Goal: Task Accomplishment & Management: Complete application form

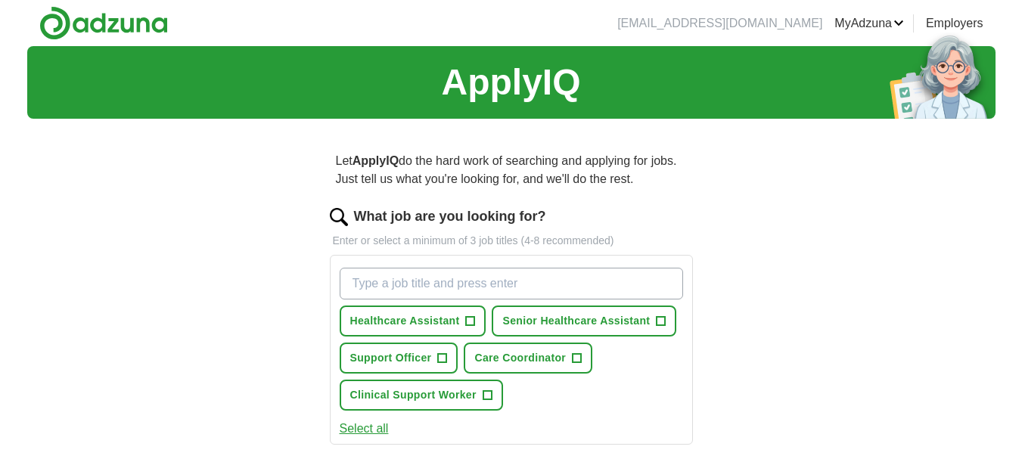
click at [365, 276] on input "What job are you looking for?" at bounding box center [511, 284] width 343 height 32
type input "Remote Administration"
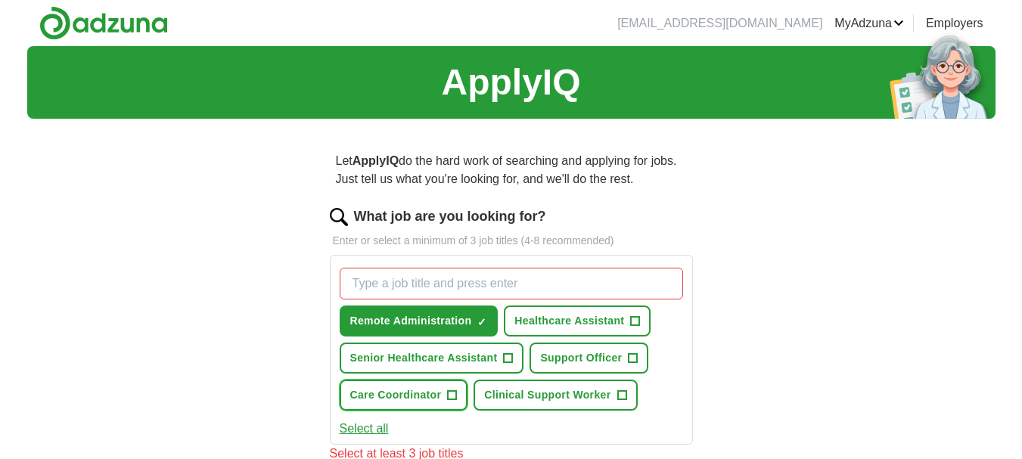
click at [427, 392] on span "Care Coordinator" at bounding box center [396, 395] width 92 height 16
click at [340, 380] on button "Care Coordinator ✓ ×" at bounding box center [404, 395] width 129 height 31
click at [452, 396] on span "+" at bounding box center [452, 395] width 9 height 12
click at [340, 380] on button "Care Coordinator ✓ ×" at bounding box center [404, 395] width 129 height 31
click at [437, 394] on span "Care Coordinator" at bounding box center [396, 395] width 92 height 16
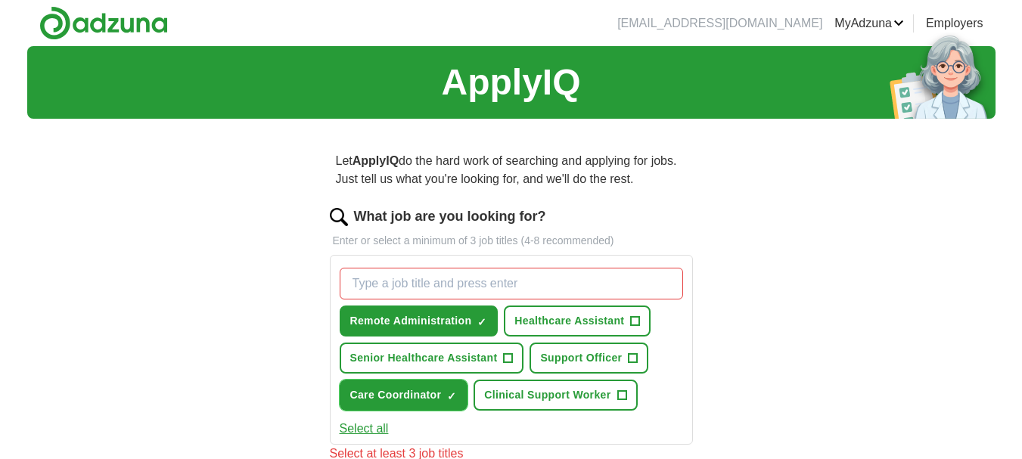
click at [0, 0] on span "×" at bounding box center [0, 0] width 0 height 0
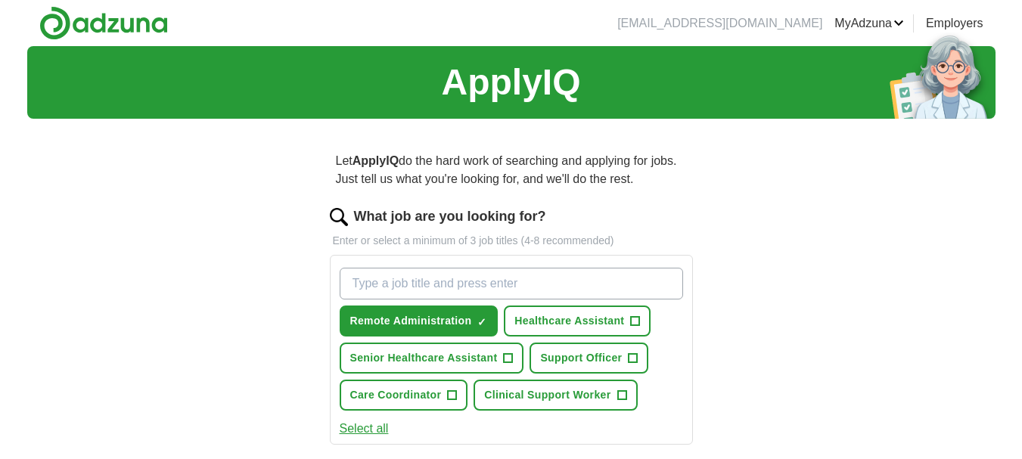
click at [362, 283] on input "What job are you looking for?" at bounding box center [511, 284] width 343 height 32
type input "S"
type input "Sociology"
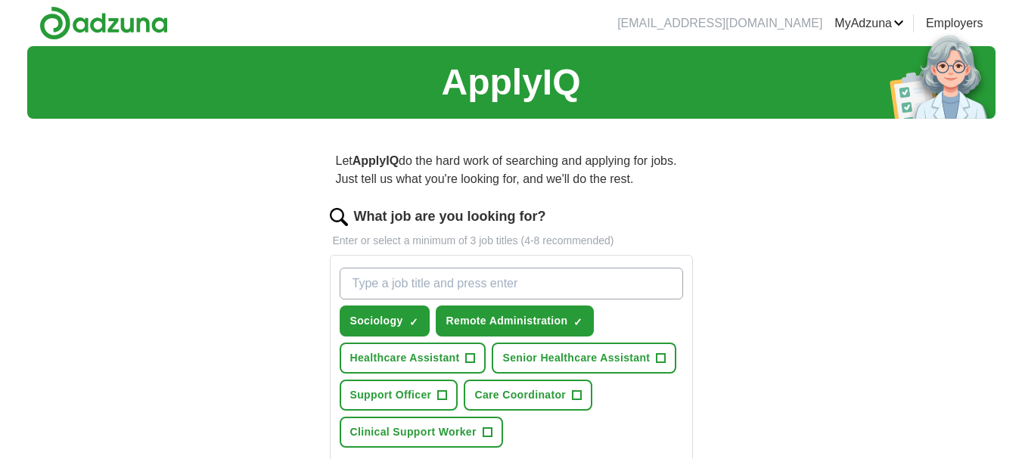
click at [358, 287] on input "What job are you looking for?" at bounding box center [511, 284] width 343 height 32
type input "Criminology fraud"
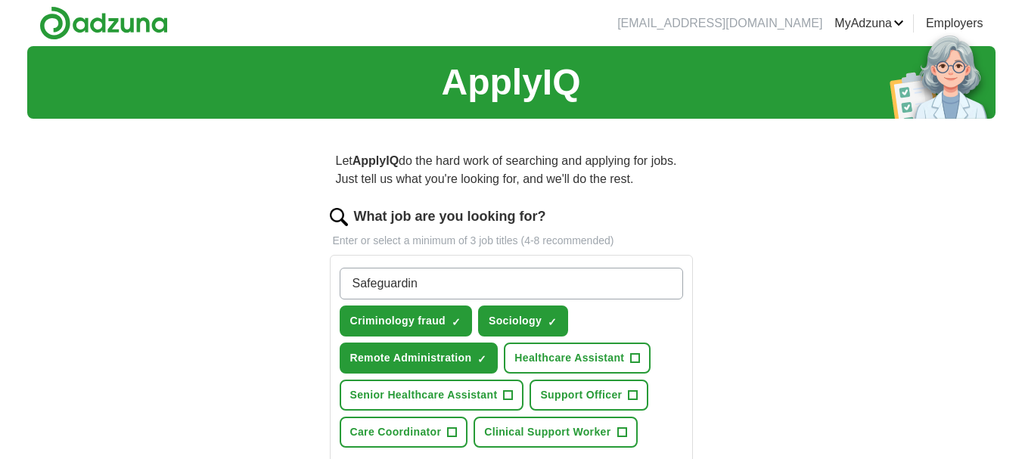
type input "Safeguarding"
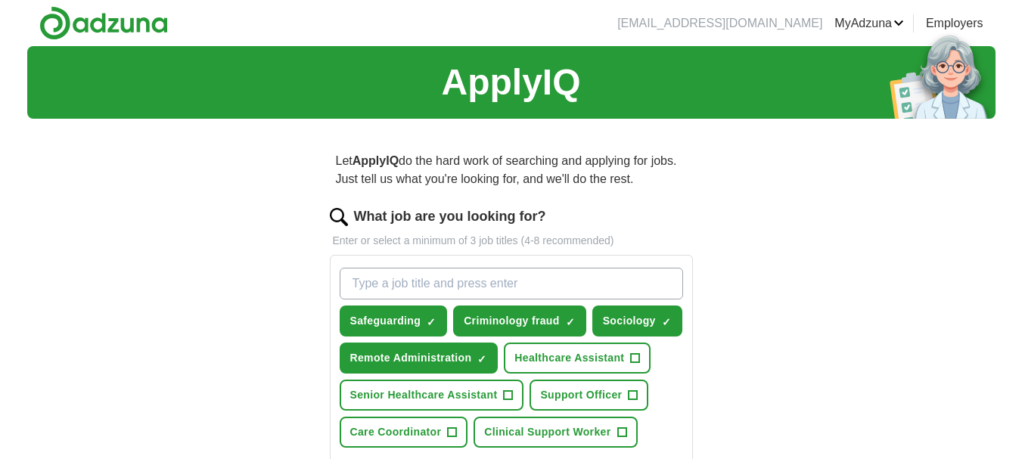
click at [353, 279] on input "What job are you looking for?" at bounding box center [511, 284] width 343 height 32
click at [386, 283] on input "Care coordinater administration" at bounding box center [511, 284] width 343 height 32
click at [442, 281] on input "Care Coordinater administration" at bounding box center [511, 284] width 343 height 32
type input "Care Coordinator administration"
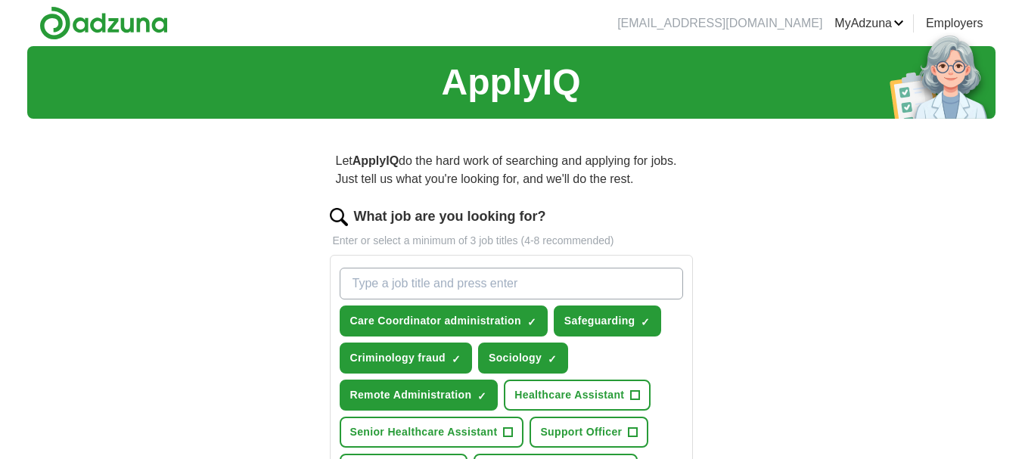
click at [364, 285] on input "What job are you looking for?" at bounding box center [511, 284] width 343 height 32
type input "A"
type input "Virtual Assistant"
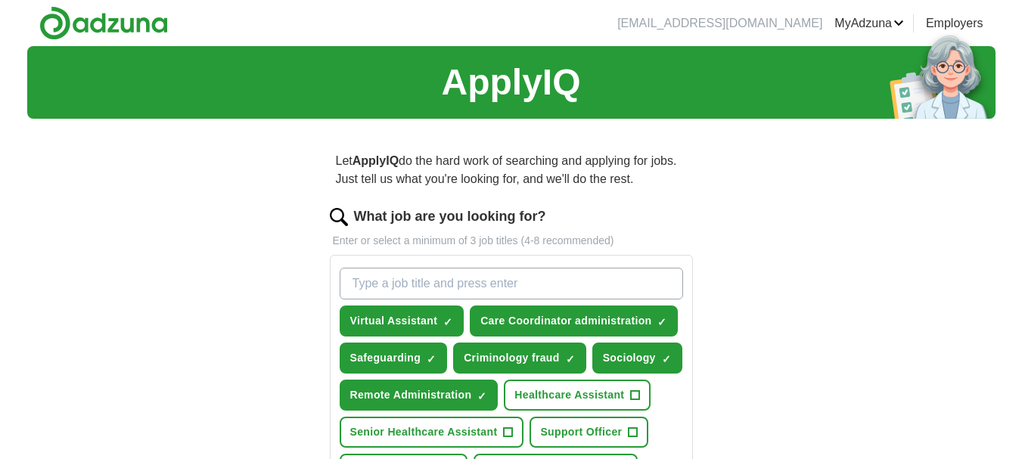
click at [358, 284] on input "What job are you looking for?" at bounding box center [511, 284] width 343 height 32
type input "Council jobs clerical"
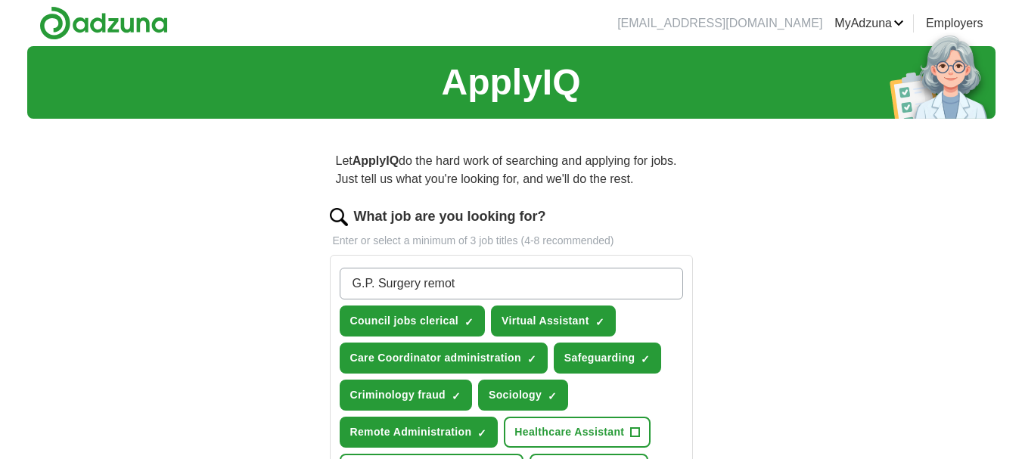
type input "G.P. Surgery remote"
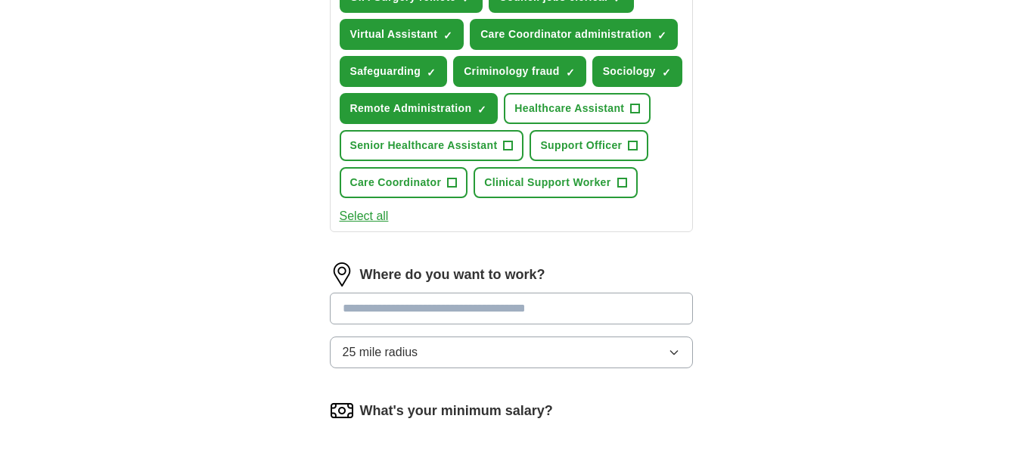
scroll to position [327, 0]
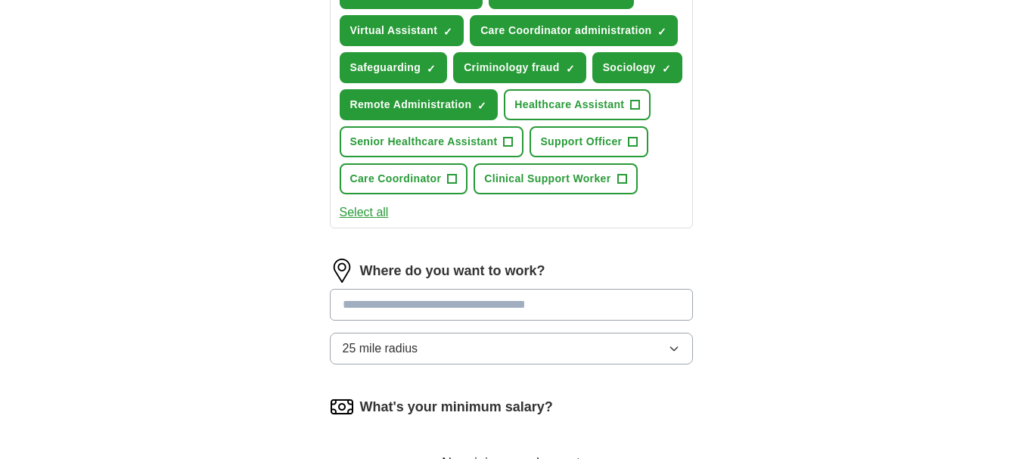
click at [352, 305] on input "text" at bounding box center [511, 305] width 363 height 32
type input "**********"
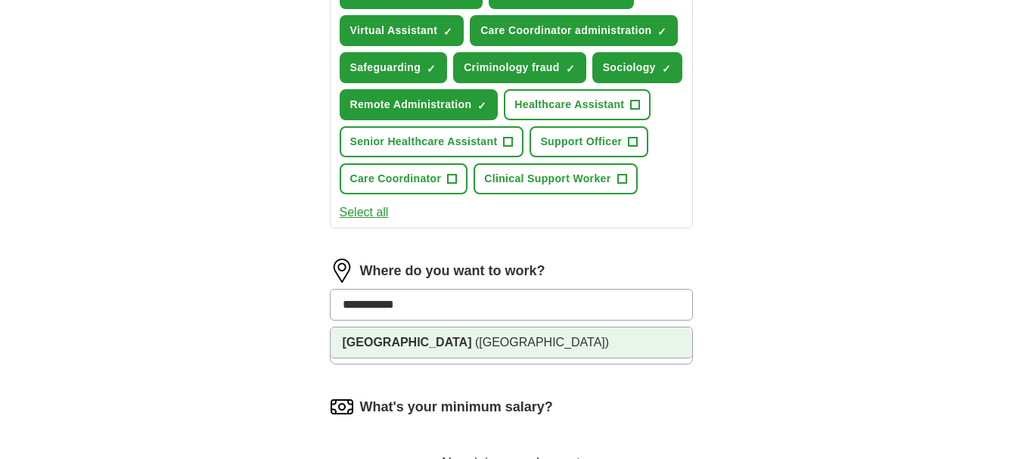
click at [370, 338] on strong "[GEOGRAPHIC_DATA]" at bounding box center [407, 342] width 129 height 13
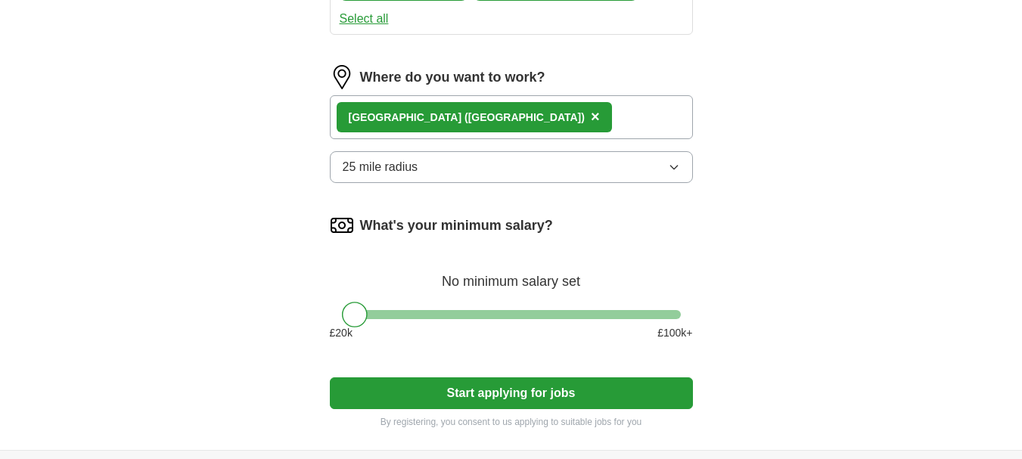
scroll to position [529, 0]
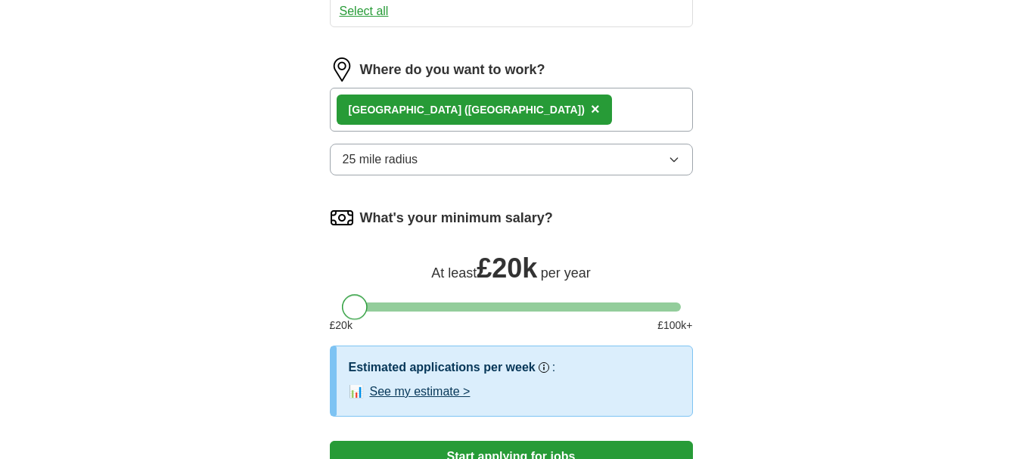
drag, startPoint x: 354, startPoint y: 305, endPoint x: 343, endPoint y: 310, distance: 11.8
click at [343, 310] on div at bounding box center [355, 307] width 26 height 26
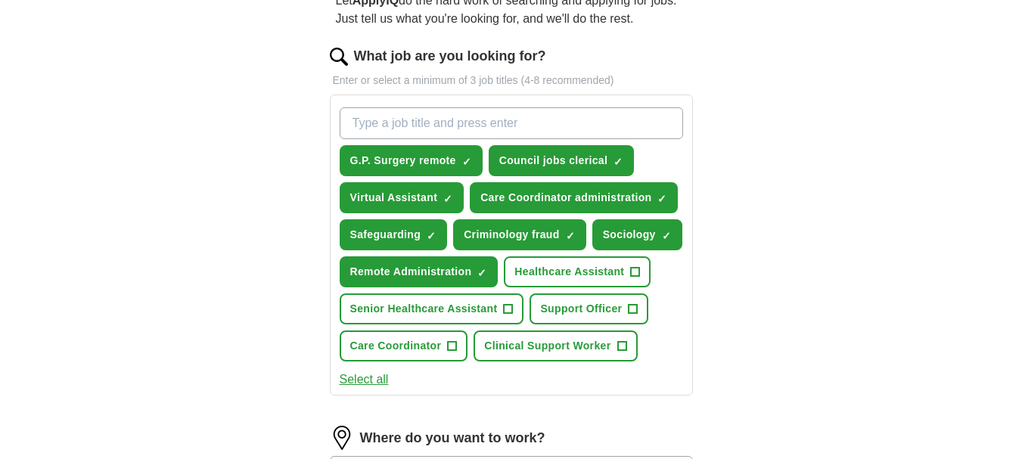
scroll to position [157, 0]
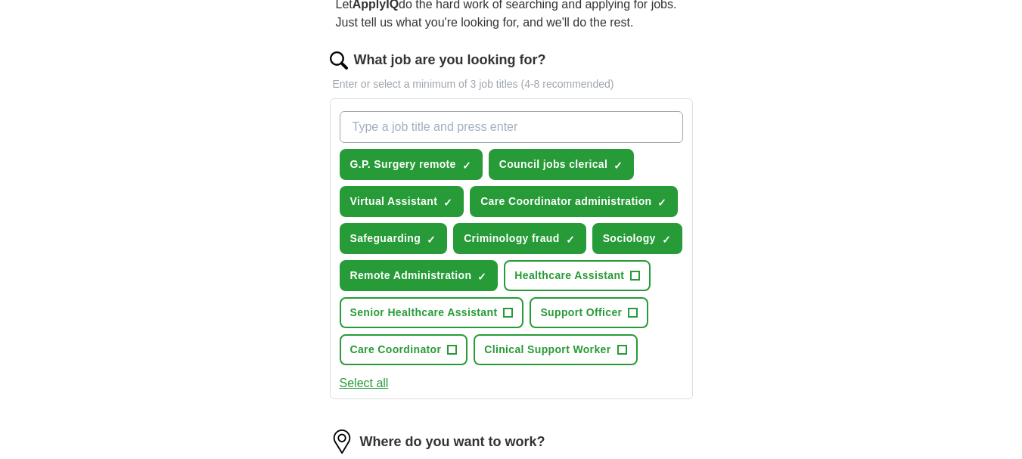
click at [352, 129] on input "What job are you looking for?" at bounding box center [511, 127] width 343 height 32
type input "p"
type input "Part time only"
click at [906, 175] on div "ApplyIQ Let ApplyIQ do the hard work of searching and applying for jobs. Just t…" at bounding box center [511, 388] width 968 height 996
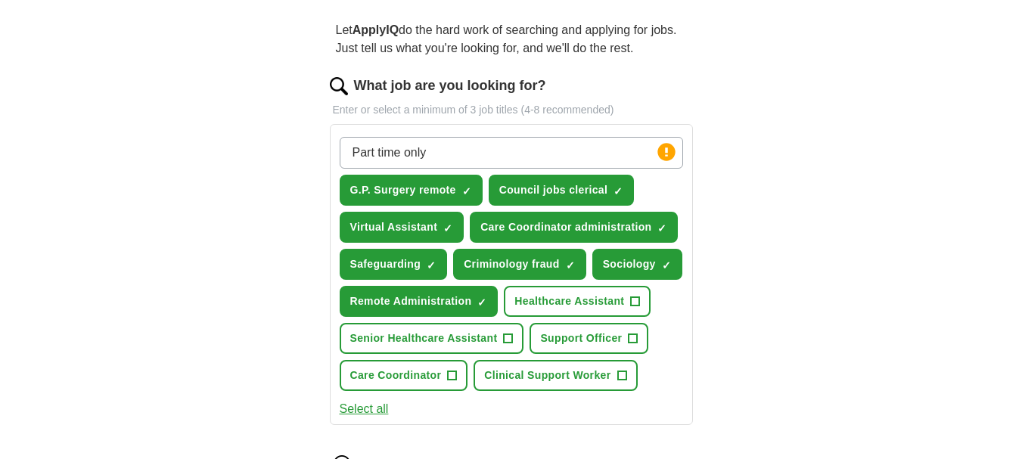
scroll to position [133, 0]
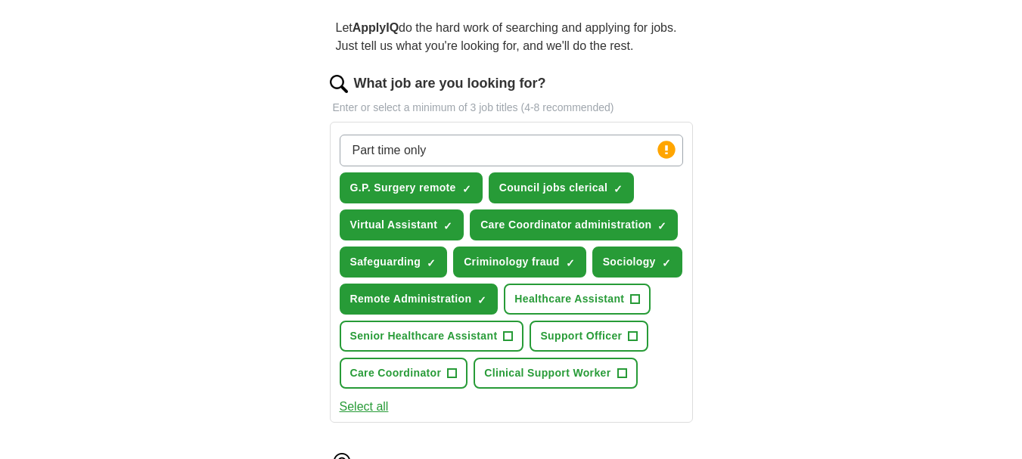
click at [433, 148] on input "Part time only" at bounding box center [511, 151] width 343 height 32
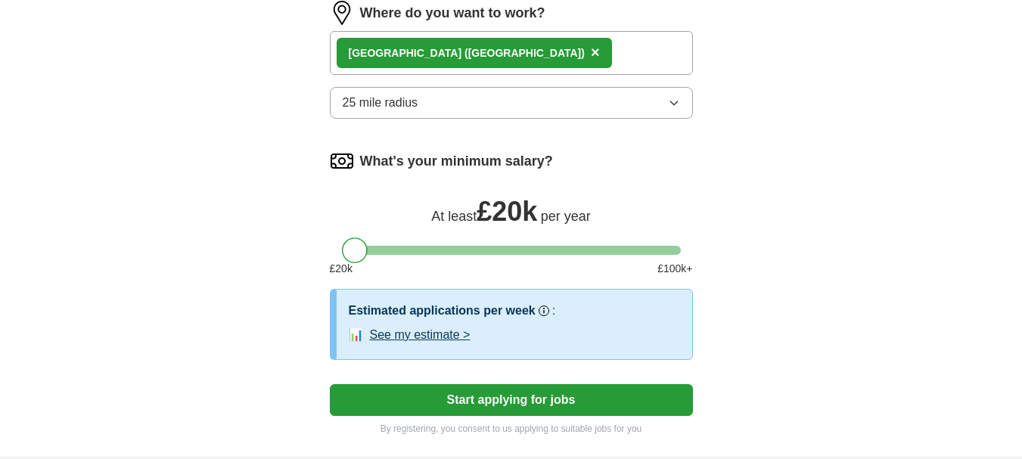
scroll to position [613, 0]
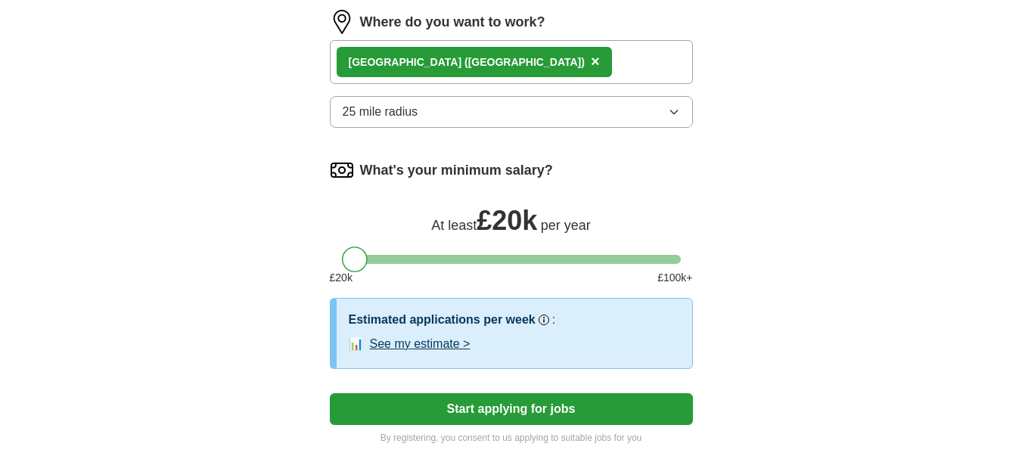
click at [455, 405] on button "Start applying for jobs" at bounding box center [511, 409] width 363 height 32
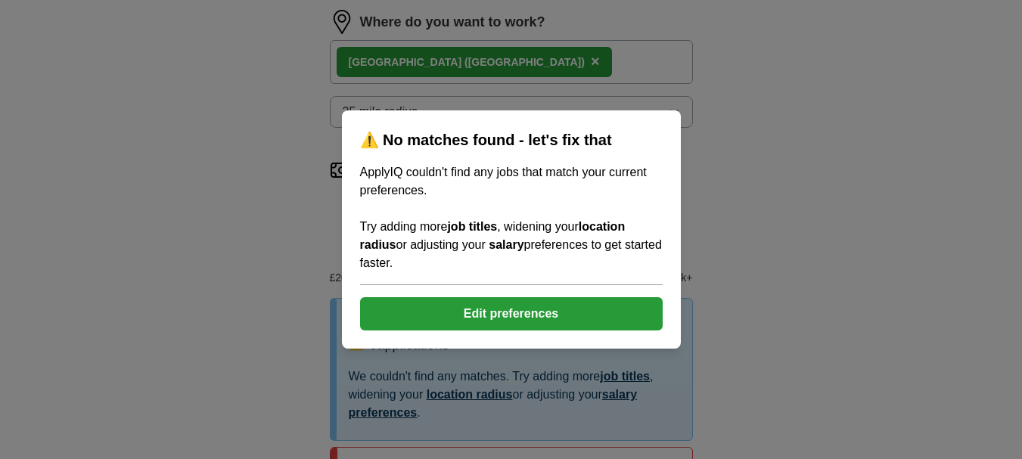
click at [537, 318] on button "Edit preferences" at bounding box center [511, 313] width 303 height 33
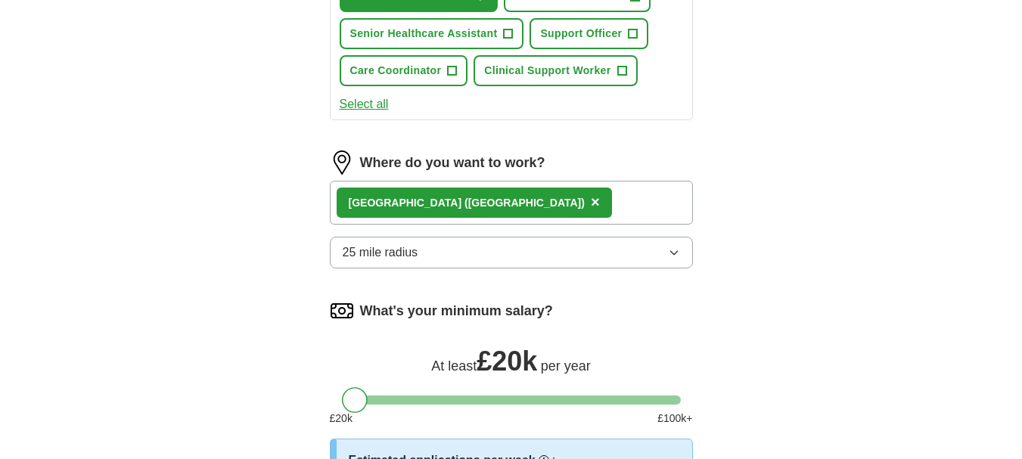
scroll to position [467, 0]
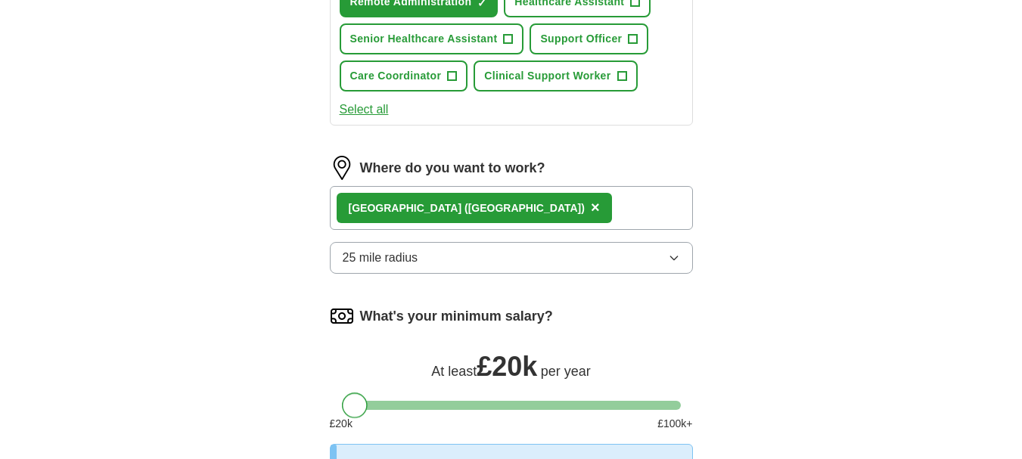
drag, startPoint x: 349, startPoint y: 401, endPoint x: 290, endPoint y: 431, distance: 66.3
click at [290, 431] on div "Let ApplyIQ do the hard work of searching and applying for jobs. Just tell us w…" at bounding box center [511, 160] width 484 height 994
click at [676, 259] on icon "button" at bounding box center [674, 258] width 12 height 12
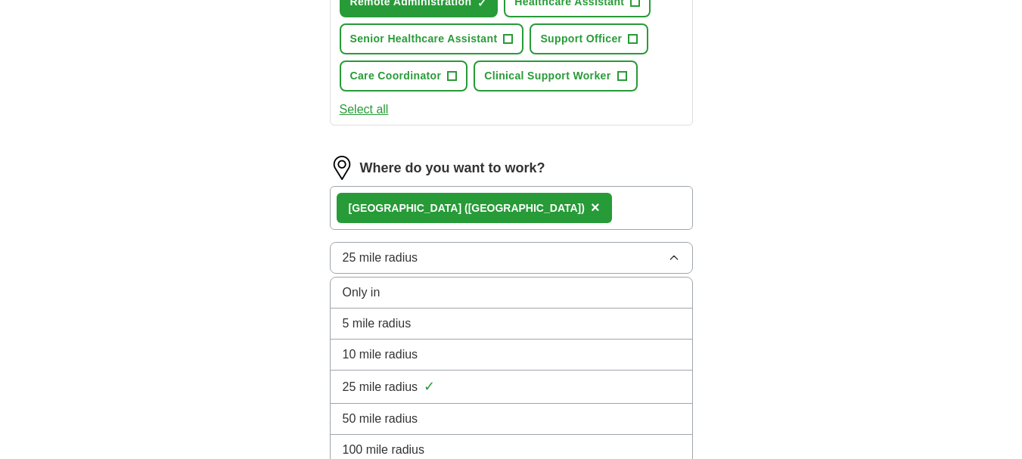
click at [471, 414] on div "50 mile radius" at bounding box center [511, 419] width 337 height 18
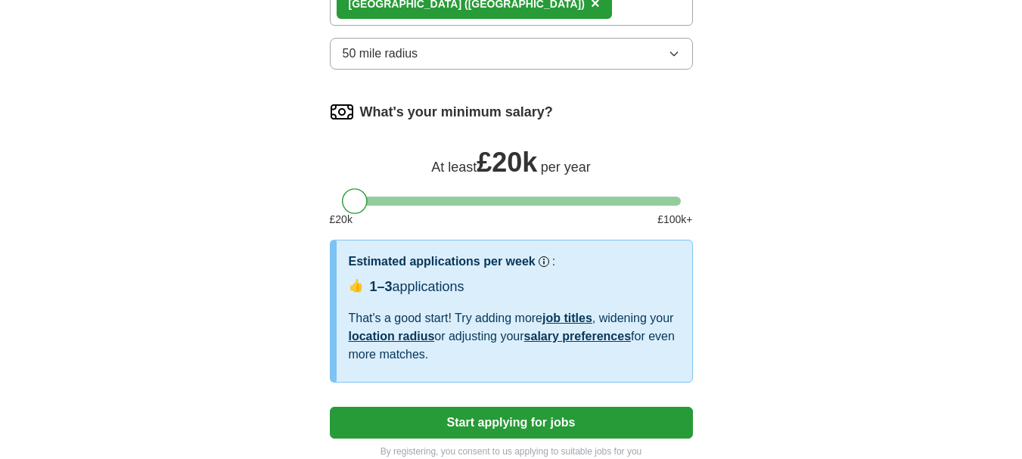
scroll to position [678, 0]
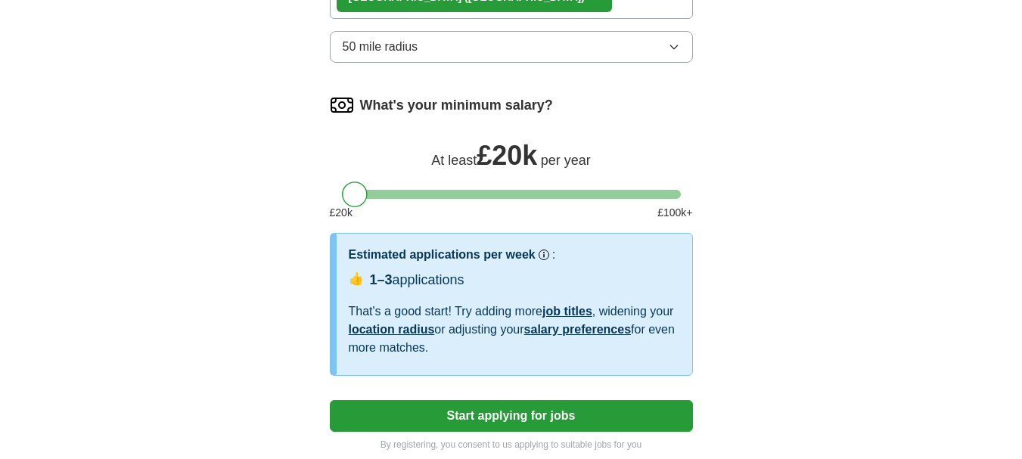
click at [351, 196] on div at bounding box center [355, 195] width 26 height 26
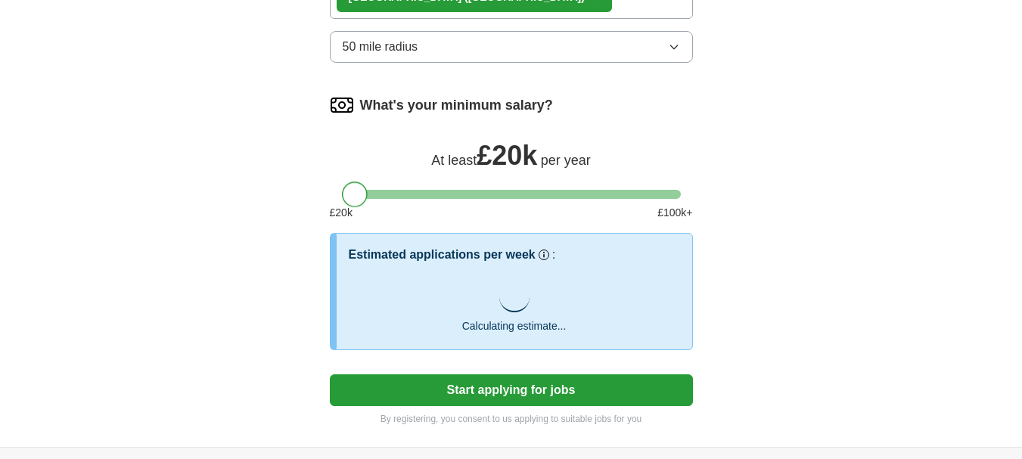
drag, startPoint x: 365, startPoint y: 192, endPoint x: 349, endPoint y: 193, distance: 15.9
click at [349, 193] on div at bounding box center [511, 194] width 339 height 9
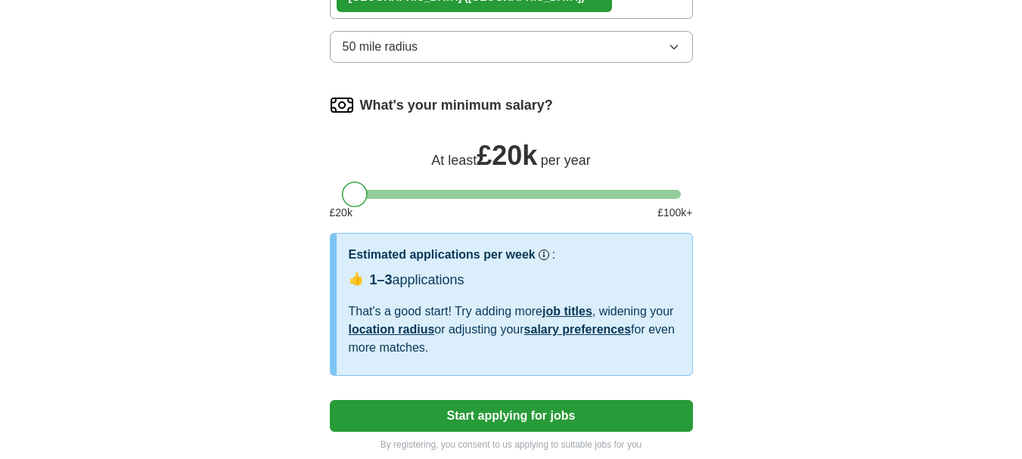
click at [493, 414] on button "Start applying for jobs" at bounding box center [511, 416] width 363 height 32
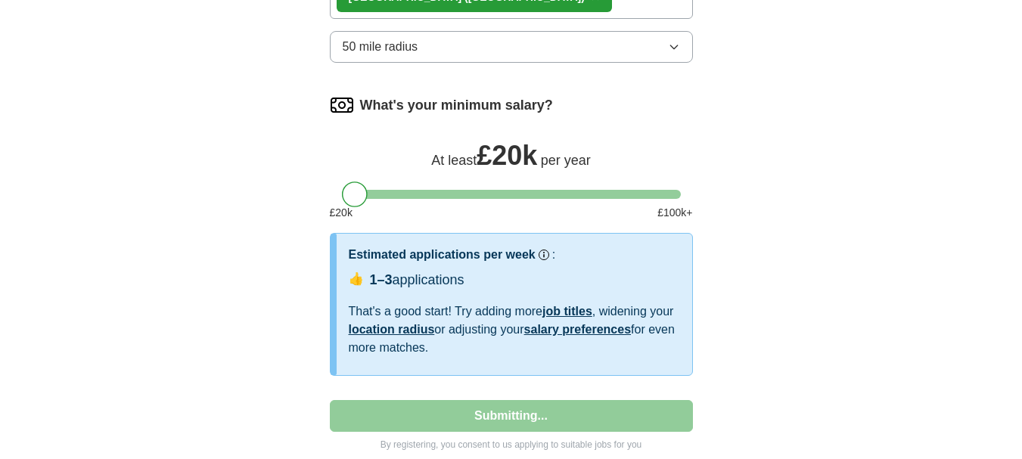
select select "**"
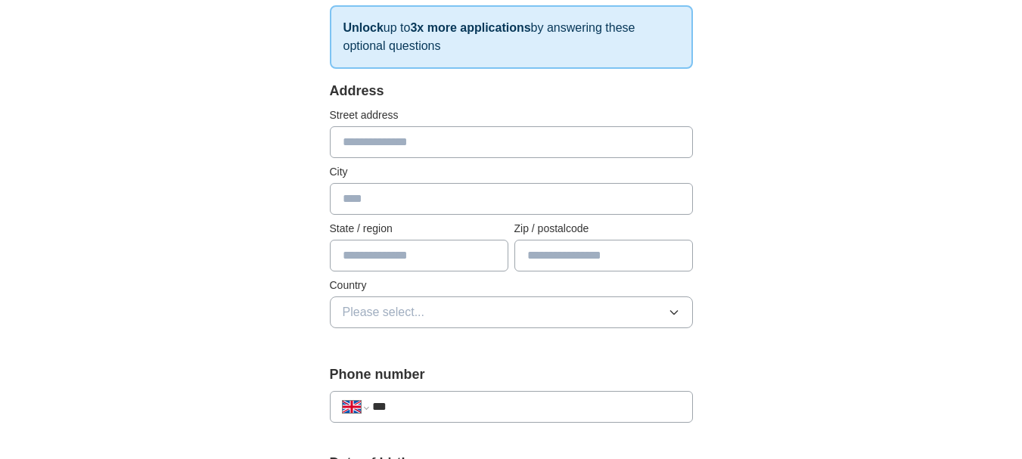
scroll to position [250, 0]
click at [365, 142] on input "text" at bounding box center [511, 140] width 363 height 32
type input "**********"
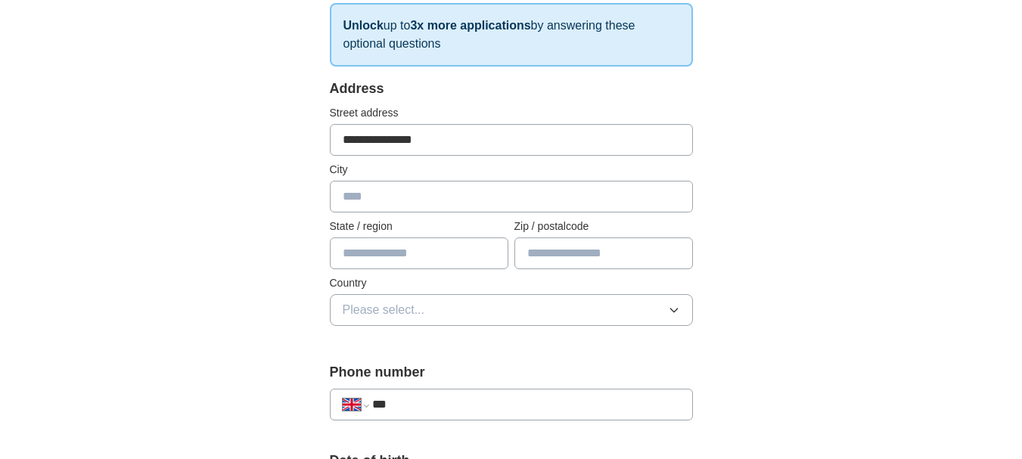
type input "*******"
type input "**********"
type input "*******"
click at [673, 305] on icon "button" at bounding box center [674, 310] width 12 height 12
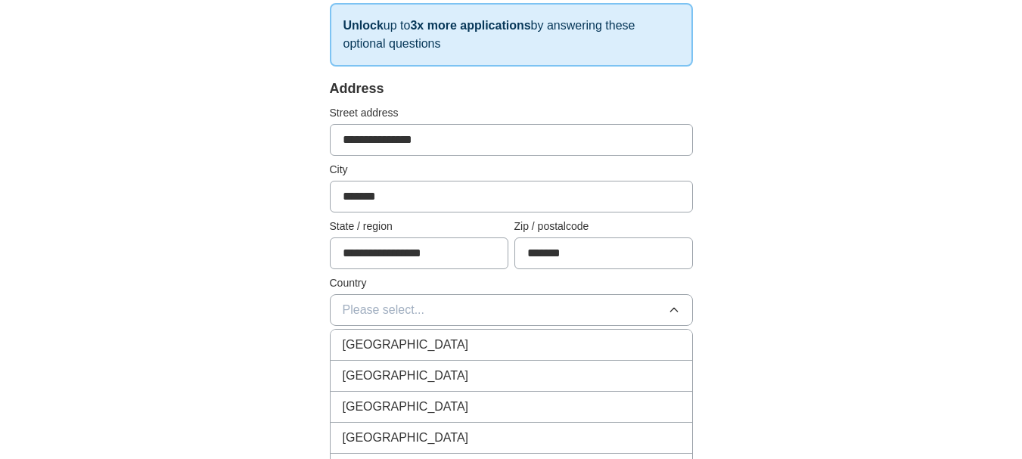
click at [583, 346] on div "[GEOGRAPHIC_DATA]" at bounding box center [511, 345] width 337 height 18
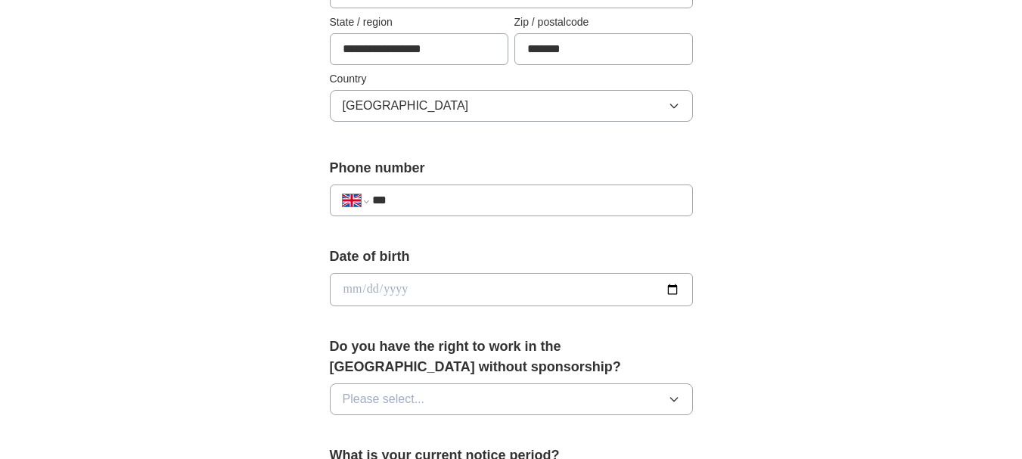
scroll to position [430, 0]
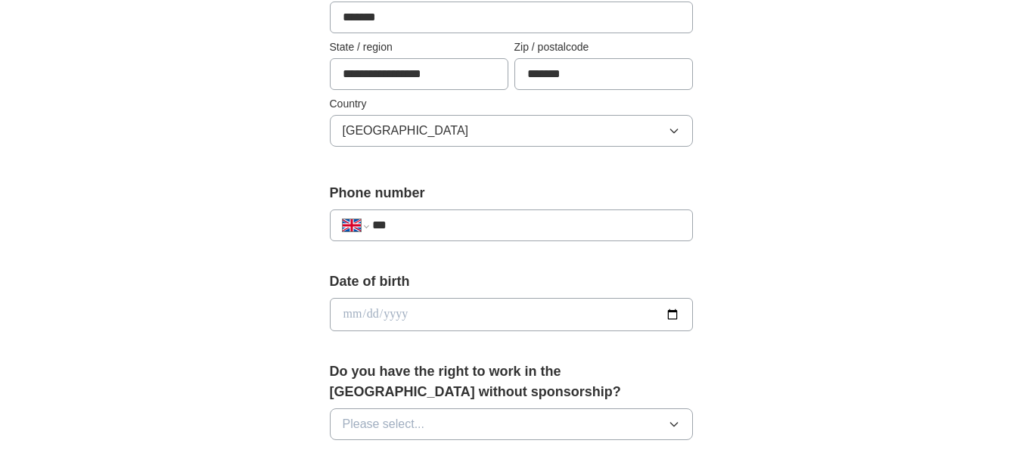
click at [417, 228] on input "***" at bounding box center [525, 225] width 307 height 18
type input "**********"
click at [667, 314] on input "date" at bounding box center [511, 314] width 363 height 33
type input "**********"
click at [405, 311] on input "**********" at bounding box center [511, 314] width 363 height 33
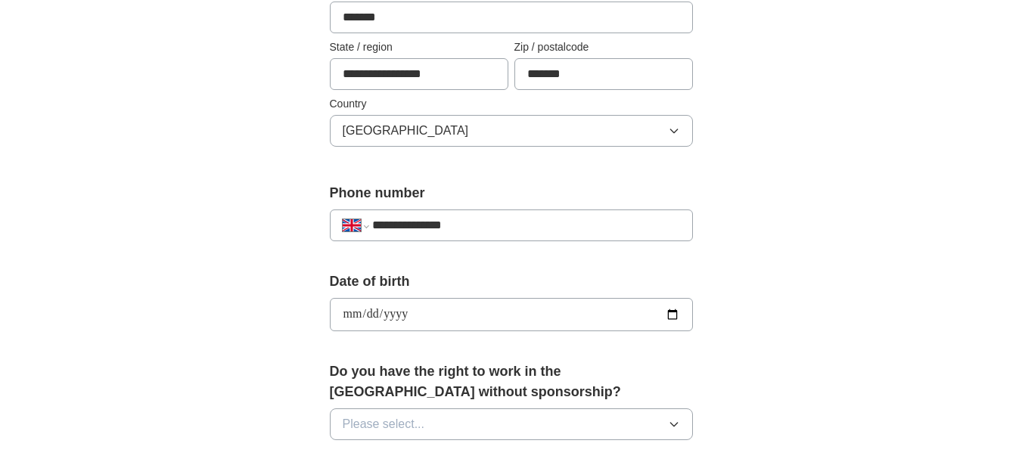
type input "**********"
click at [877, 291] on div "**********" at bounding box center [511, 295] width 968 height 1357
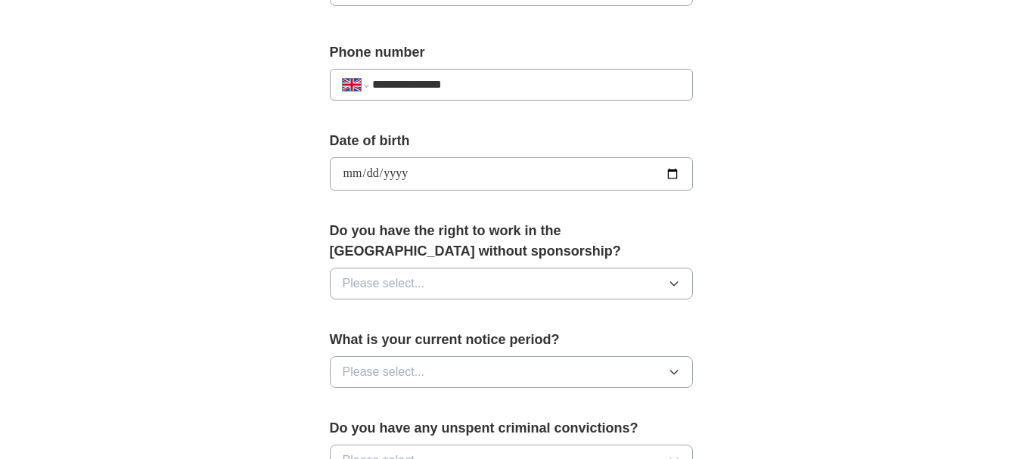
scroll to position [614, 0]
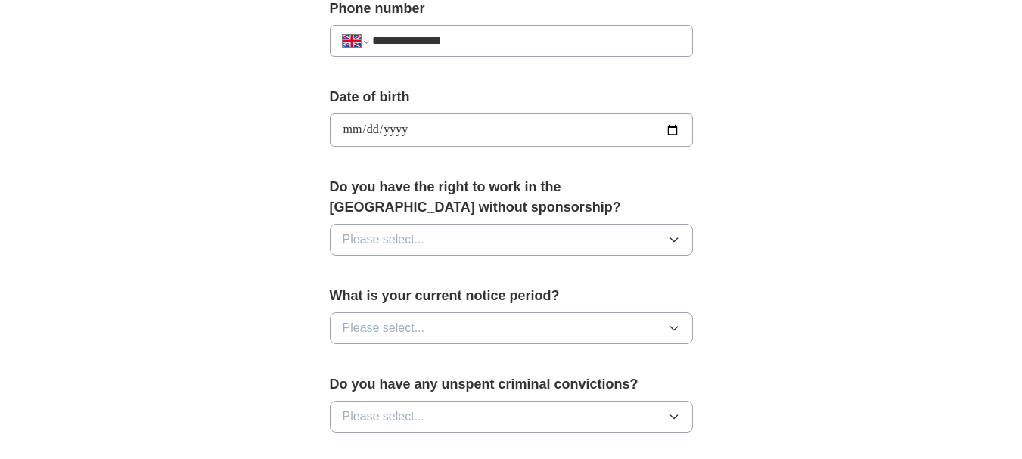
click at [674, 237] on icon "button" at bounding box center [674, 240] width 12 height 12
click at [585, 272] on div "Yes" at bounding box center [511, 274] width 337 height 18
click at [677, 330] on icon "button" at bounding box center [674, 328] width 12 height 12
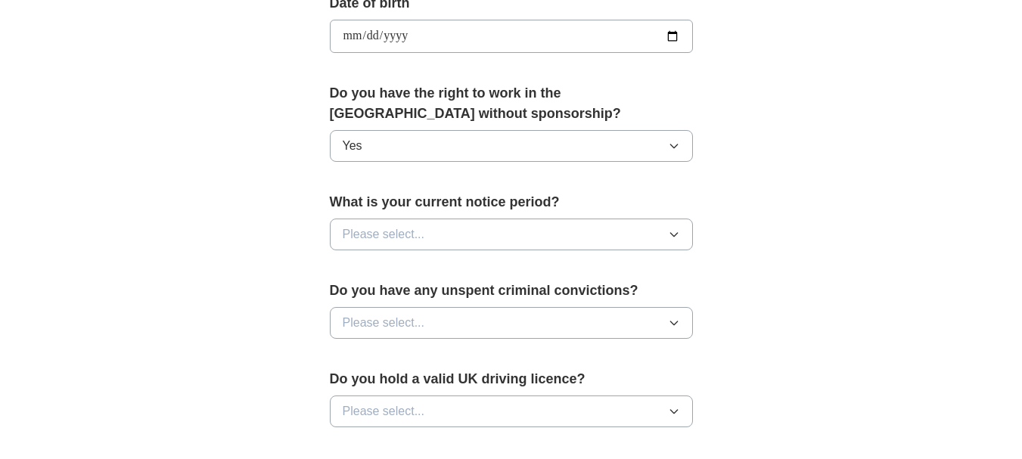
scroll to position [644, 0]
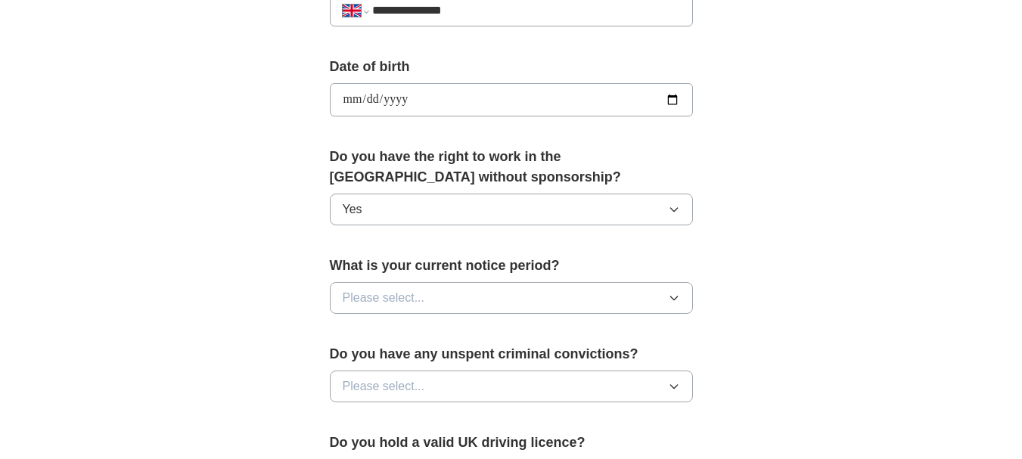
click at [670, 299] on icon "button" at bounding box center [674, 298] width 12 height 12
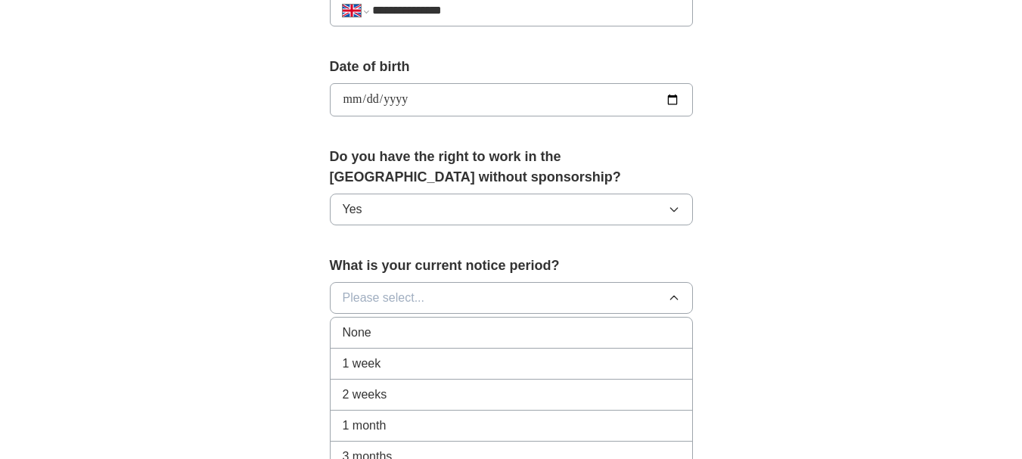
click at [445, 422] on div "1 month" at bounding box center [511, 426] width 337 height 18
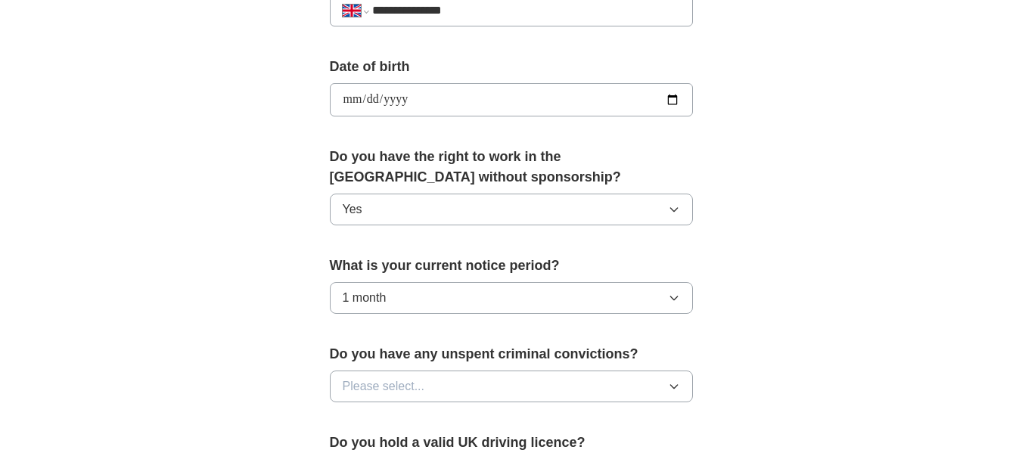
click at [670, 382] on icon "button" at bounding box center [674, 386] width 12 height 12
click at [553, 452] on div "No" at bounding box center [511, 452] width 337 height 18
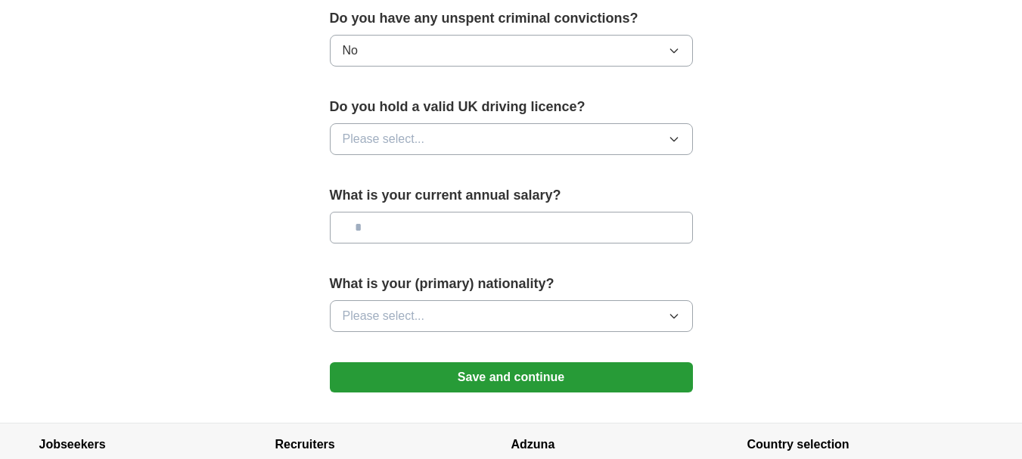
scroll to position [983, 0]
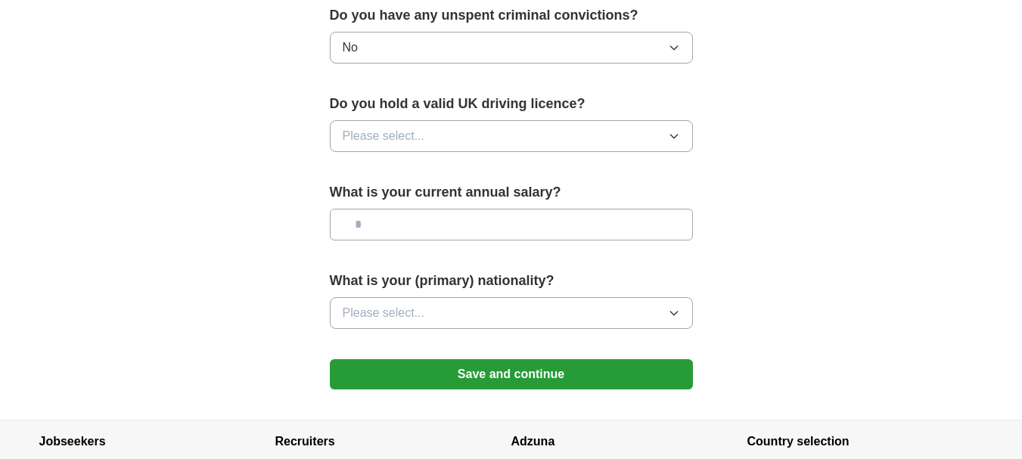
click at [675, 137] on icon "button" at bounding box center [673, 137] width 7 height 4
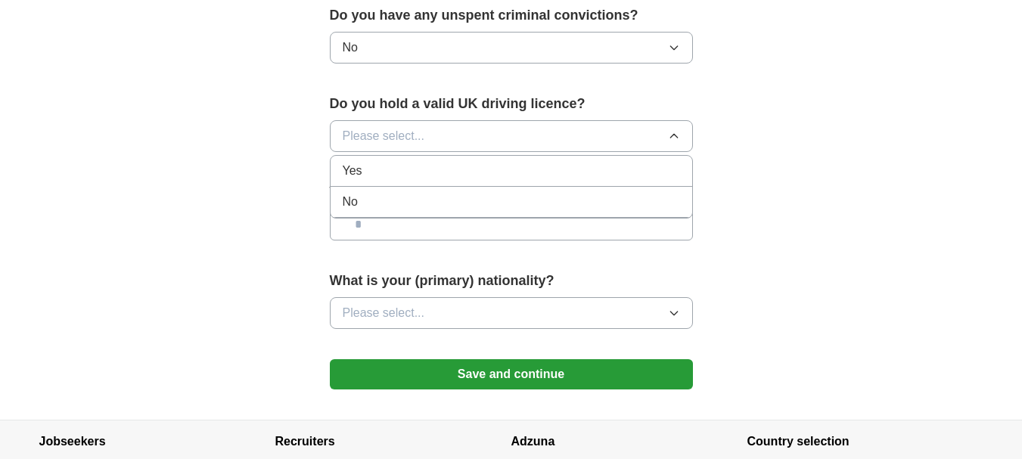
click at [569, 160] on li "Yes" at bounding box center [510, 171] width 361 height 31
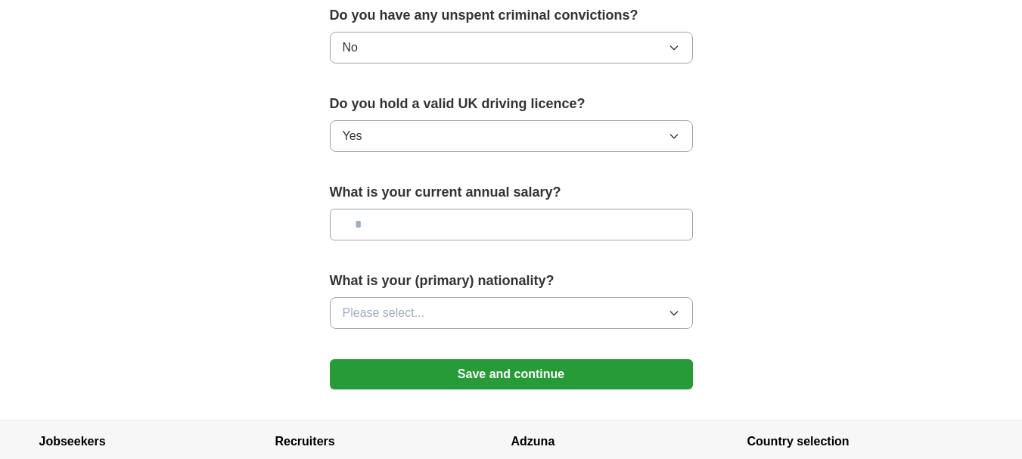
click at [381, 225] on input "text" at bounding box center [511, 225] width 363 height 32
type input "*******"
click at [675, 314] on icon "button" at bounding box center [673, 314] width 7 height 4
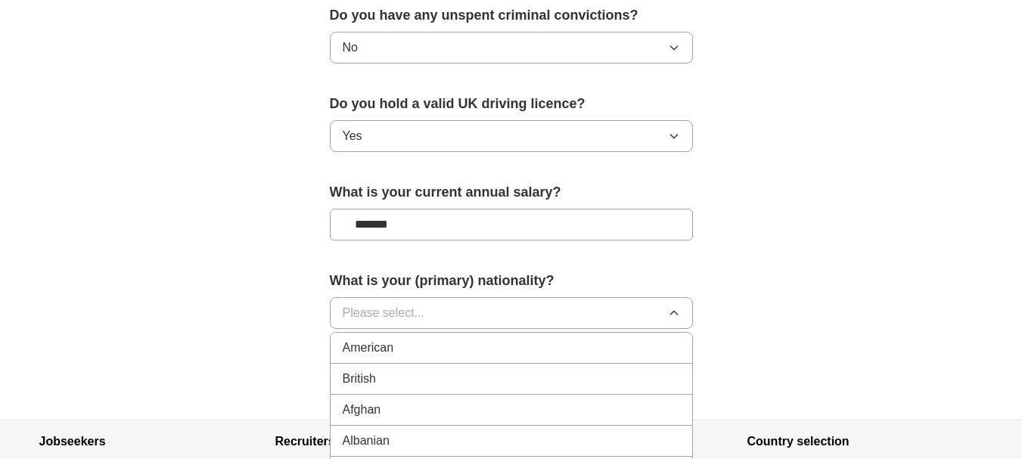
click at [609, 373] on div "British" at bounding box center [511, 379] width 337 height 18
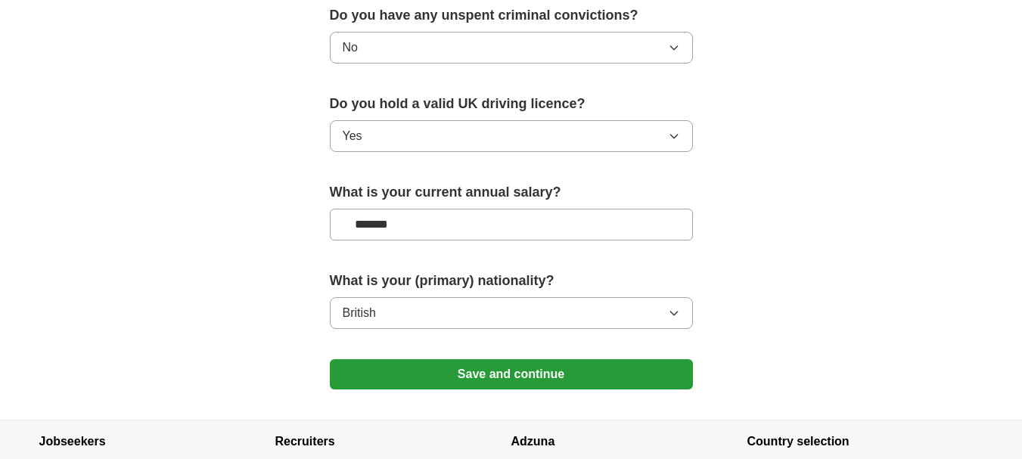
click at [610, 371] on button "Save and continue" at bounding box center [511, 374] width 363 height 30
click at [566, 368] on button "Save and continue" at bounding box center [511, 374] width 363 height 30
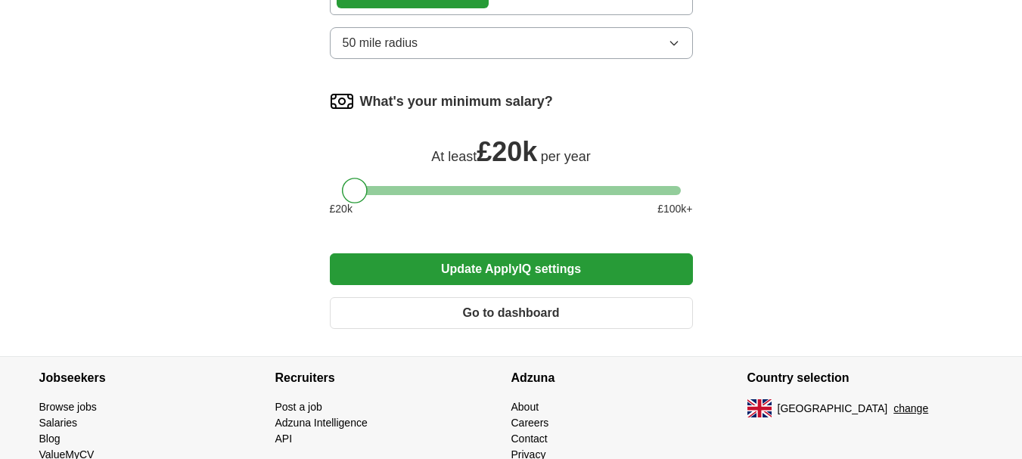
scroll to position [1075, 0]
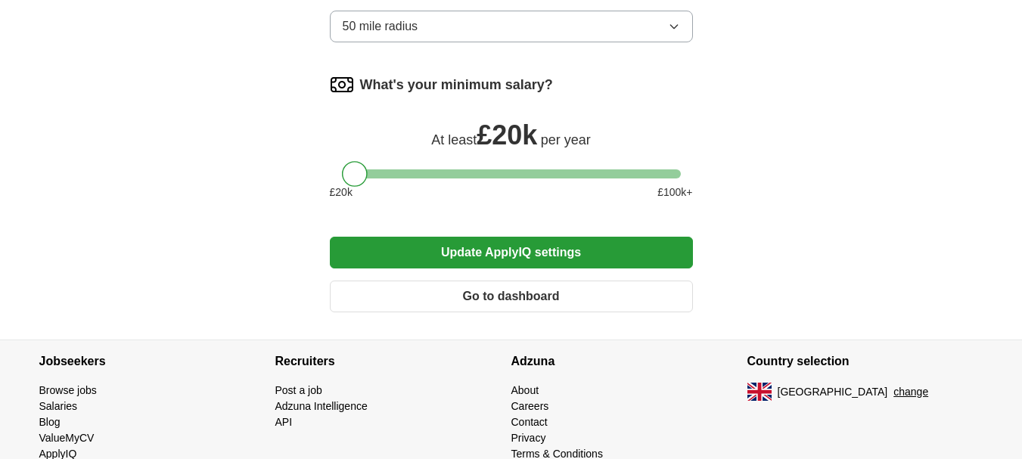
click at [541, 253] on button "Update ApplyIQ settings" at bounding box center [511, 253] width 363 height 32
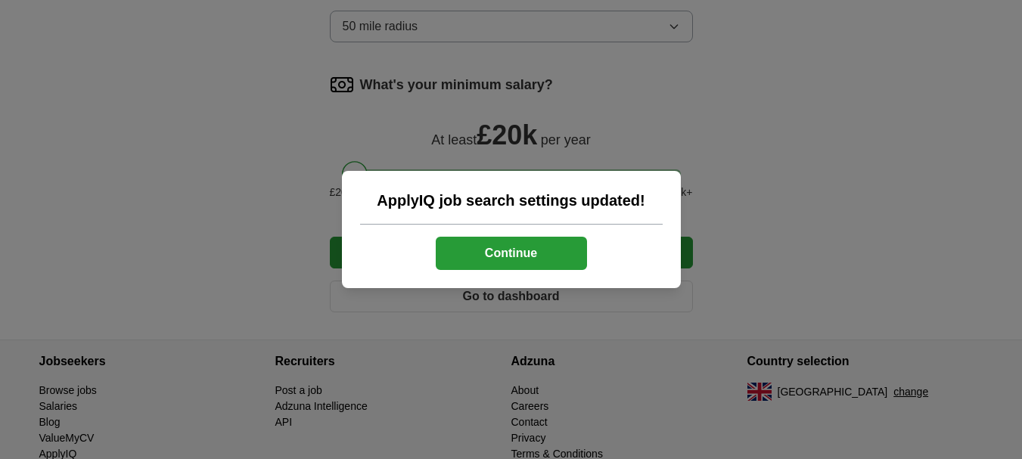
click at [485, 271] on div "ApplyIQ job search settings updated! Continue" at bounding box center [511, 229] width 339 height 117
click at [485, 252] on button "Continue" at bounding box center [511, 253] width 151 height 33
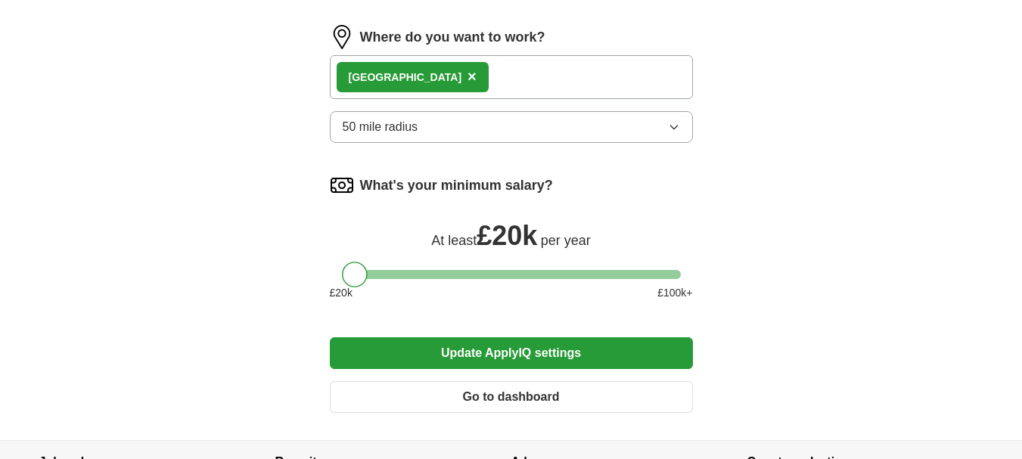
scroll to position [1034, 0]
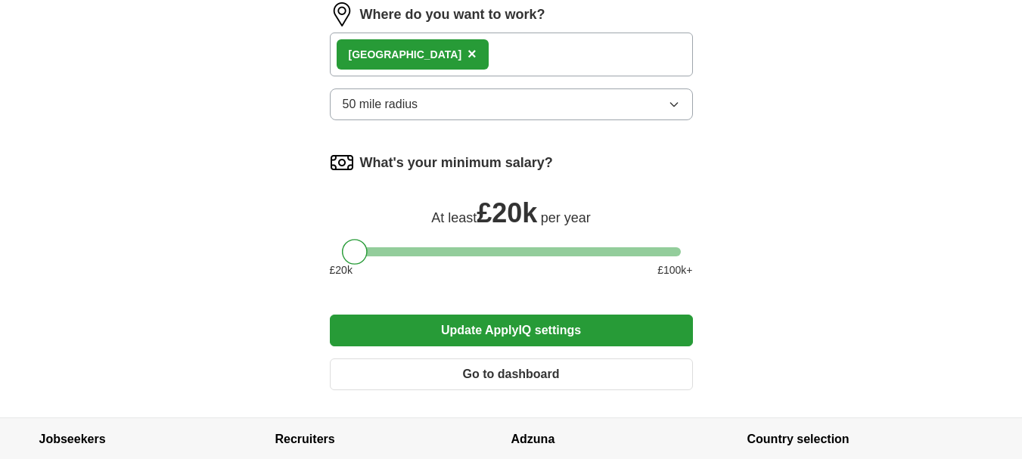
drag, startPoint x: 1030, startPoint y: 256, endPoint x: 1030, endPoint y: 306, distance: 49.9
click at [558, 378] on button "Go to dashboard" at bounding box center [511, 374] width 363 height 32
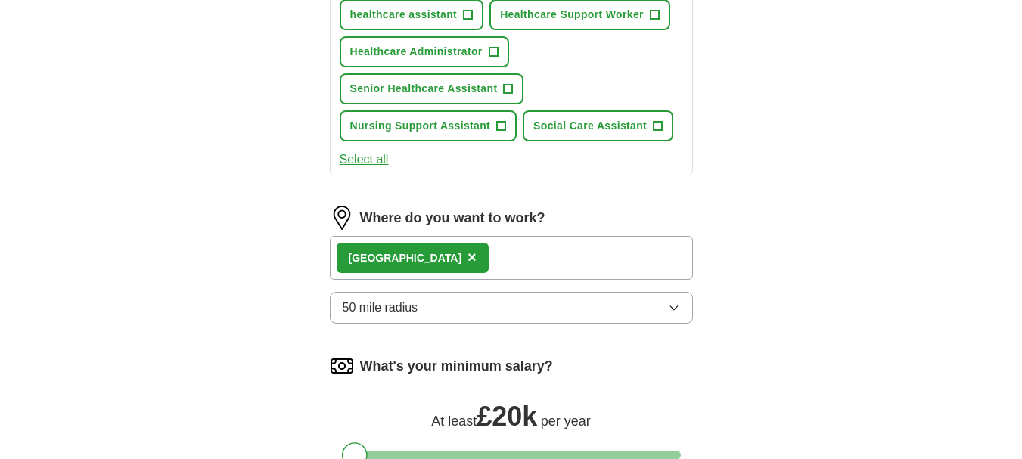
scroll to position [1046, 0]
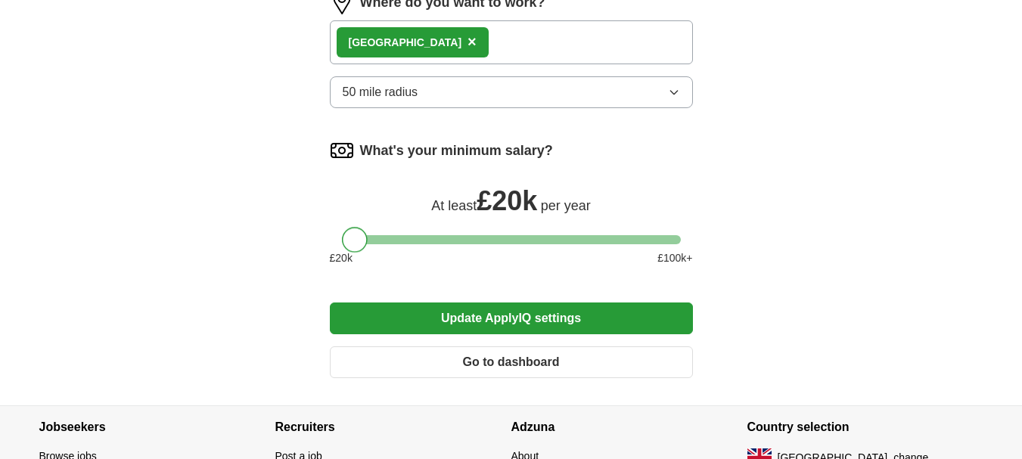
click at [356, 241] on div at bounding box center [355, 240] width 26 height 26
drag, startPoint x: 420, startPoint y: 241, endPoint x: 278, endPoint y: 240, distance: 141.4
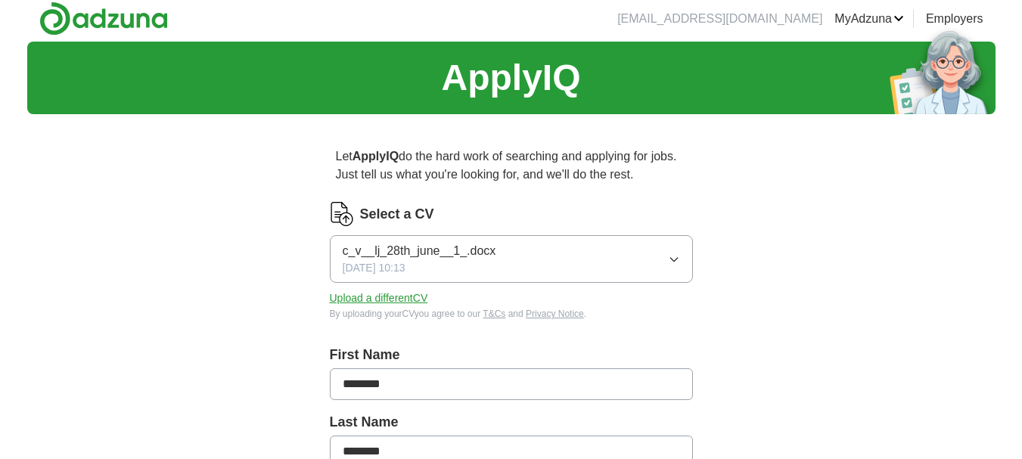
scroll to position [0, 0]
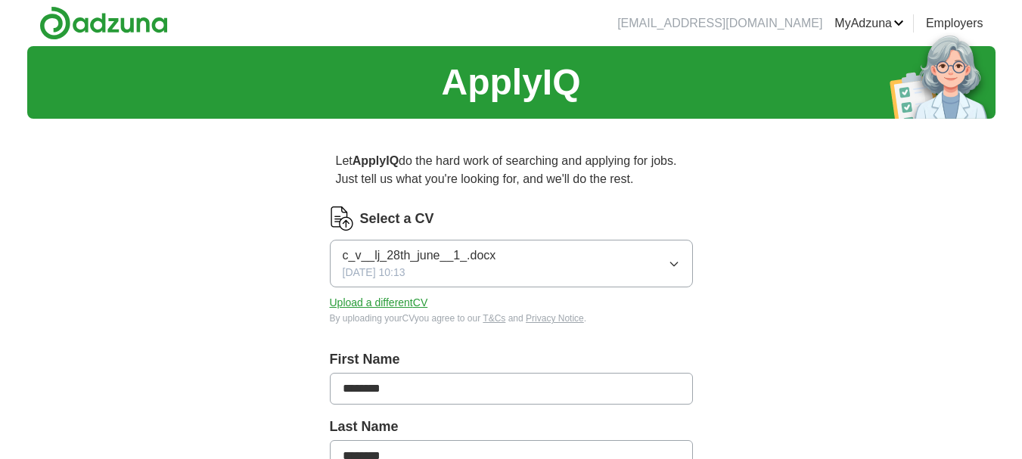
click at [0, 0] on link "Alerts" at bounding box center [0, 0] width 0 height 0
